Goal: Task Accomplishment & Management: Use online tool/utility

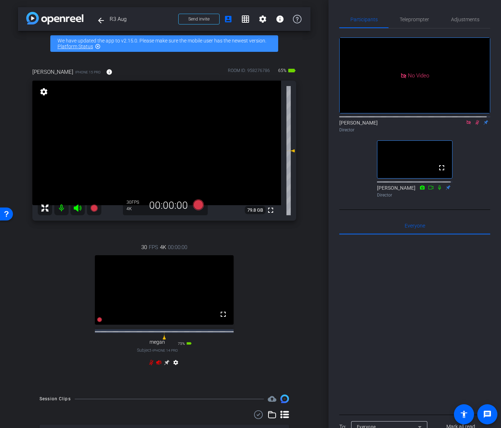
click at [467, 124] on icon at bounding box center [469, 122] width 4 height 4
click at [466, 125] on icon at bounding box center [469, 122] width 6 height 5
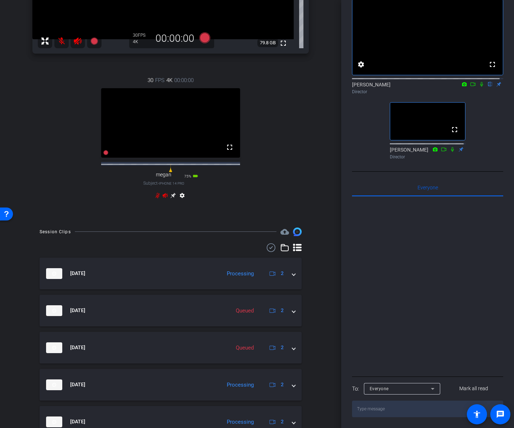
scroll to position [36, 0]
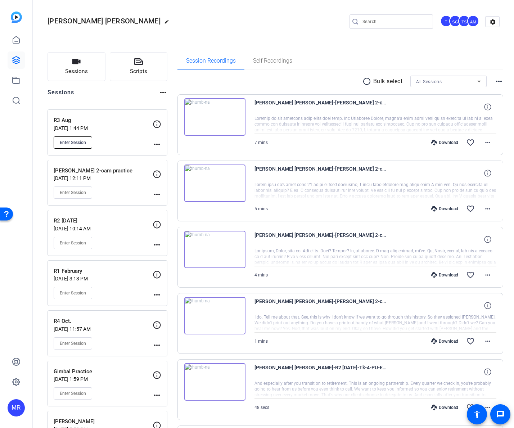
click at [77, 144] on span "Enter Session" at bounding box center [73, 143] width 26 height 6
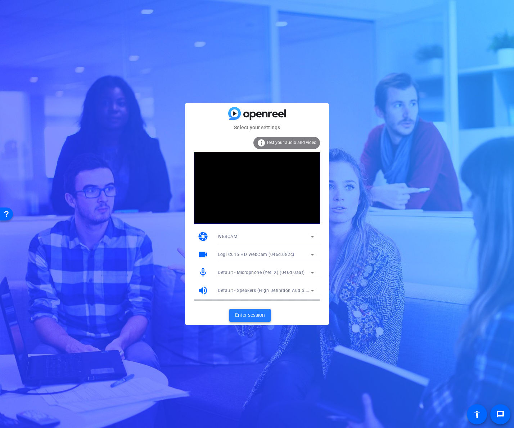
click at [260, 317] on span "Enter session" at bounding box center [250, 315] width 30 height 8
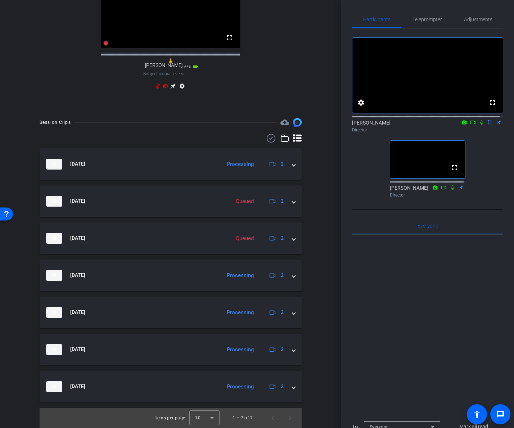
scroll to position [288, 0]
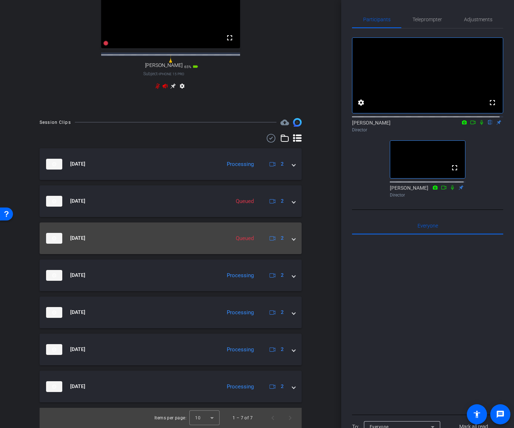
click at [292, 241] on span at bounding box center [293, 238] width 3 height 8
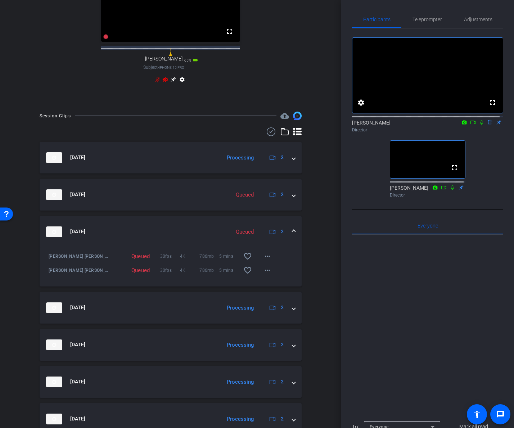
click at [292, 235] on span at bounding box center [293, 232] width 3 height 8
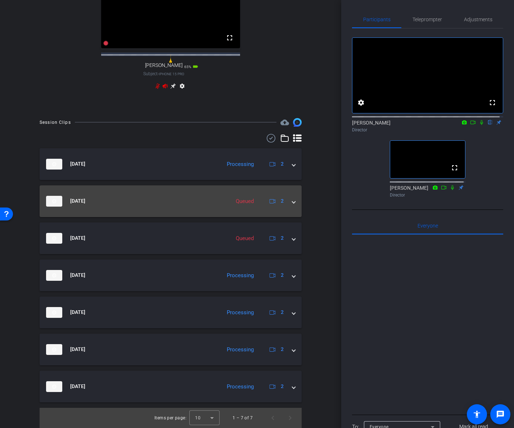
click at [293, 202] on mat-expansion-panel-header "[DATE] Queued 2" at bounding box center [171, 201] width 262 height 32
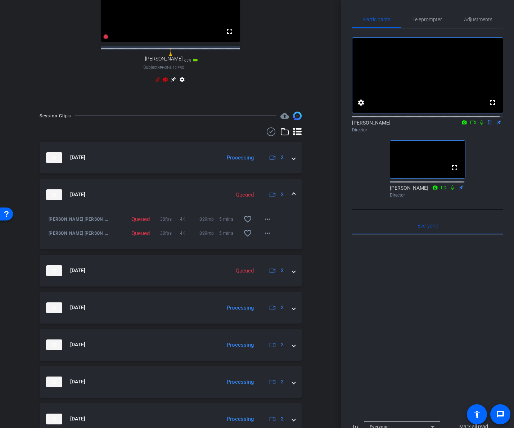
click at [293, 202] on mat-expansion-panel-header "[DATE] Queued 2" at bounding box center [171, 195] width 262 height 32
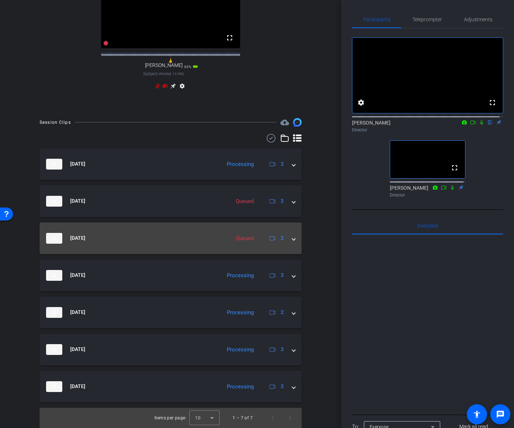
click at [292, 238] on mat-expansion-panel-header "[DATE] Queued 2" at bounding box center [171, 238] width 262 height 32
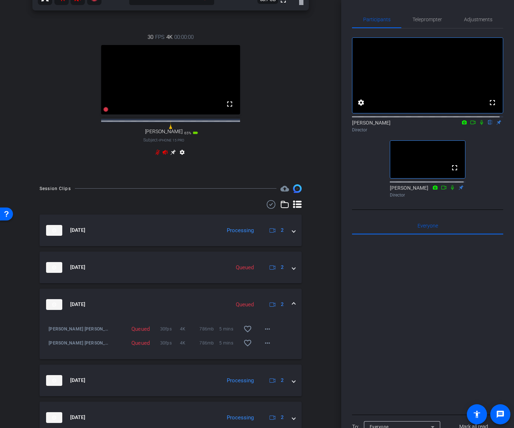
scroll to position [216, 0]
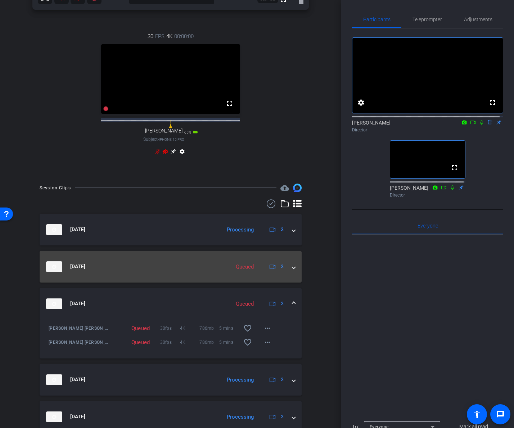
click at [248, 271] on div "Queued" at bounding box center [244, 267] width 25 height 8
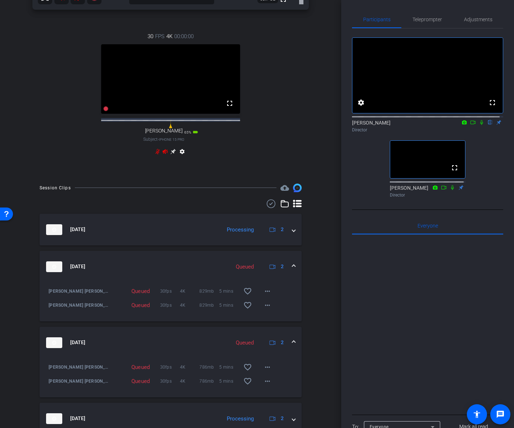
click at [292, 270] on span at bounding box center [293, 267] width 3 height 8
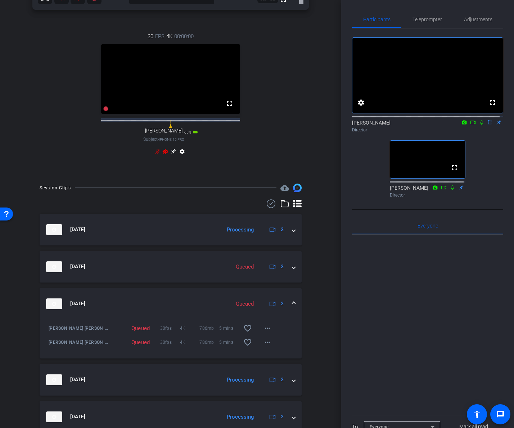
click at [291, 308] on mat-expansion-panel-header "[DATE] Queued 2" at bounding box center [171, 304] width 262 height 32
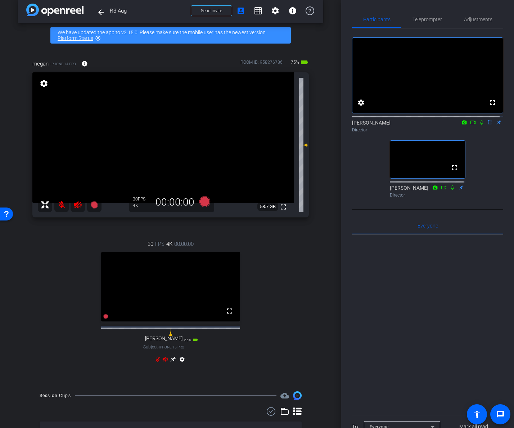
scroll to position [0, 0]
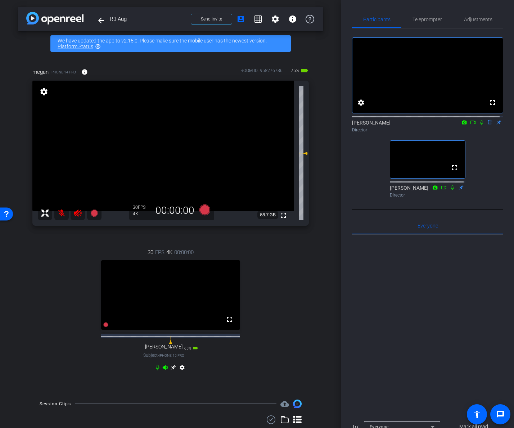
click at [477, 126] on mat-icon at bounding box center [481, 122] width 9 height 6
click at [470, 125] on icon at bounding box center [473, 122] width 6 height 5
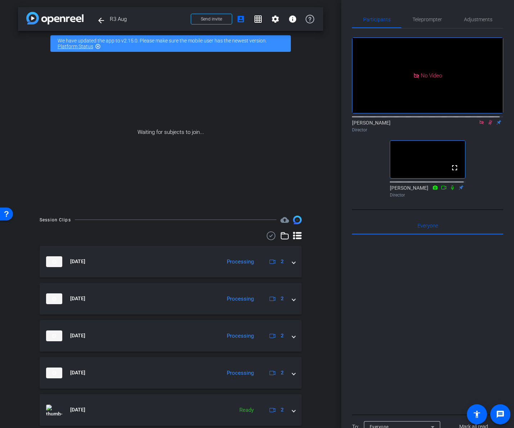
click at [479, 124] on icon at bounding box center [481, 122] width 4 height 4
click at [478, 125] on icon at bounding box center [481, 122] width 6 height 5
